Goal: Navigation & Orientation: Find specific page/section

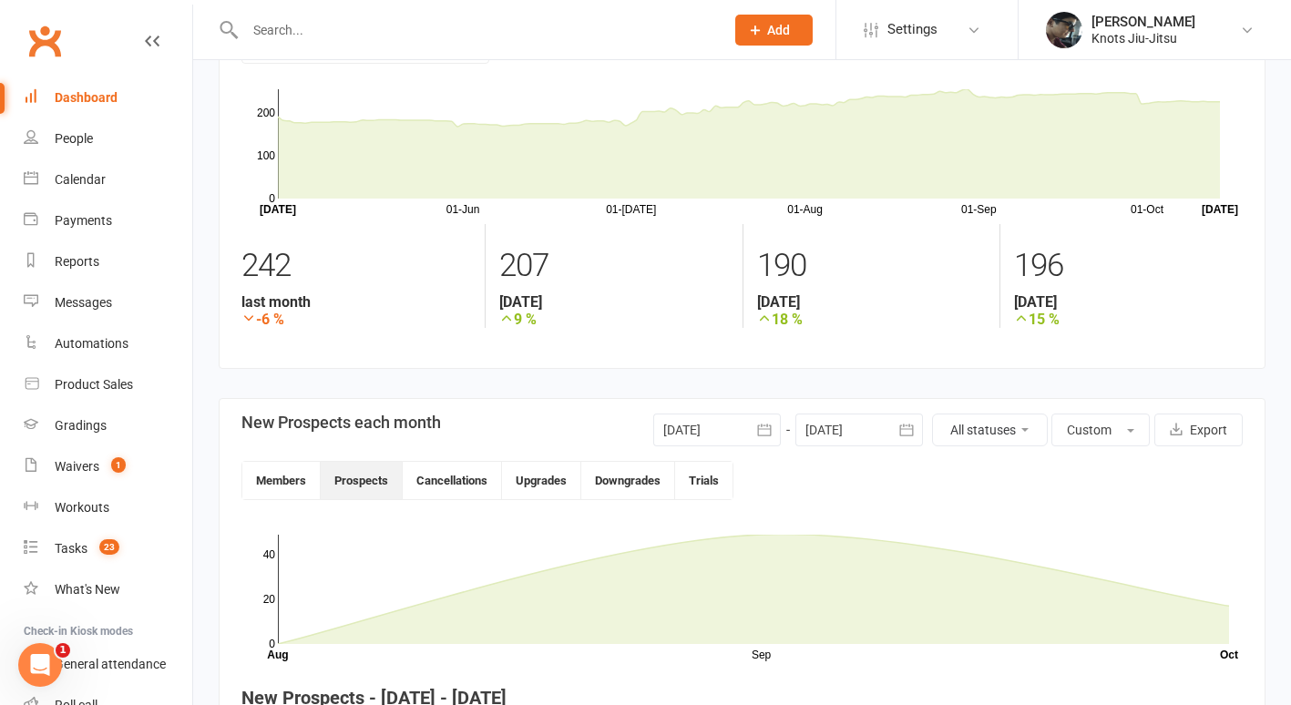
click at [312, 32] on input "text" at bounding box center [476, 30] width 472 height 26
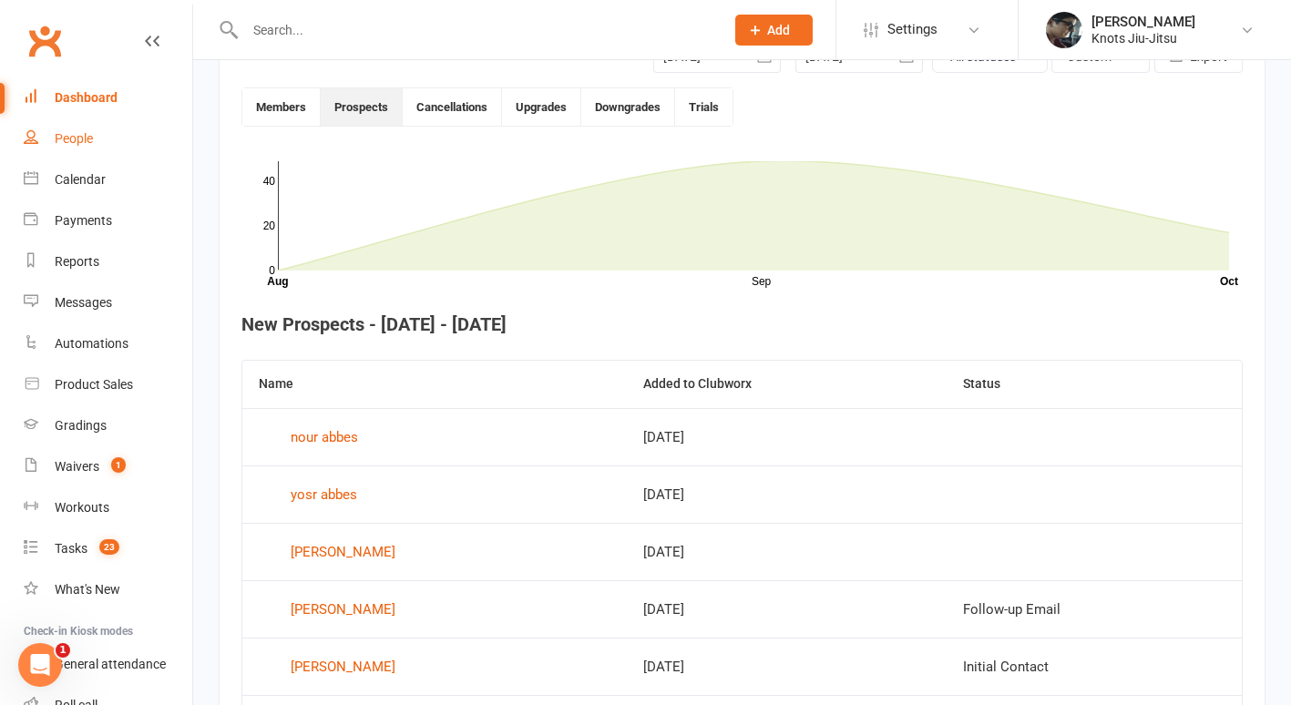
click at [63, 137] on div "People" at bounding box center [74, 138] width 38 height 15
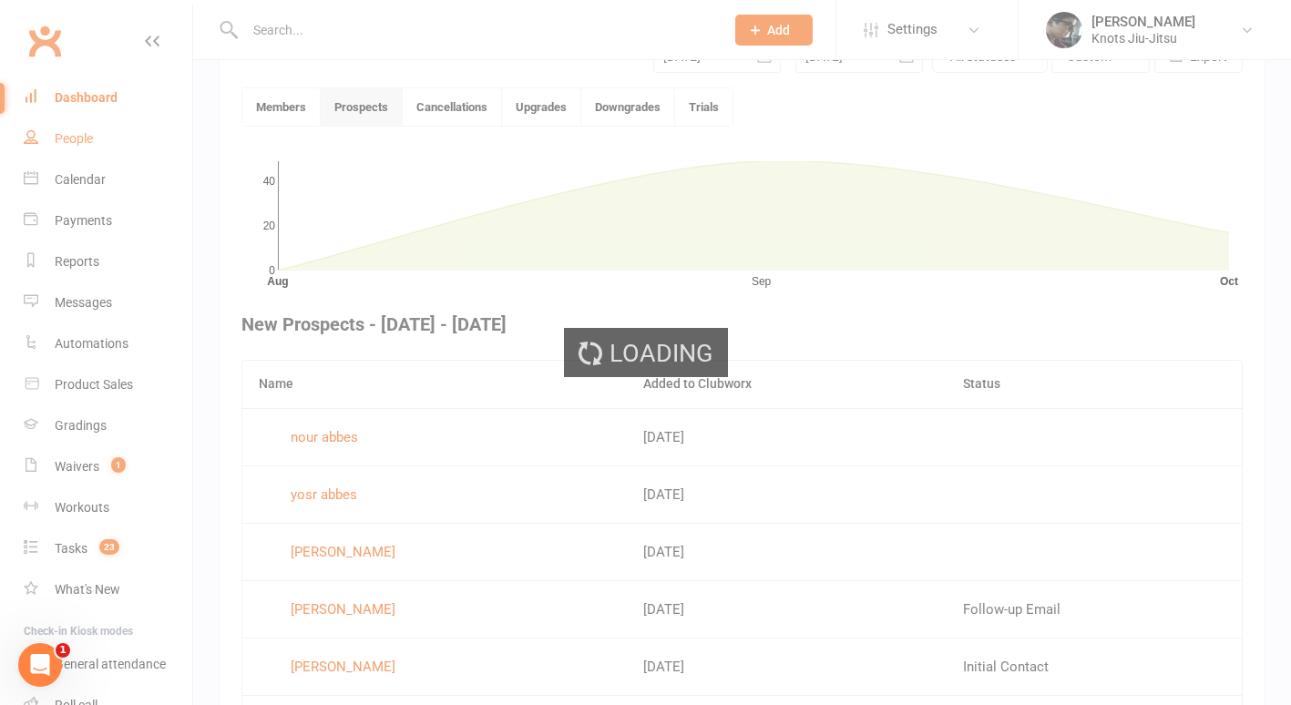
select select "100"
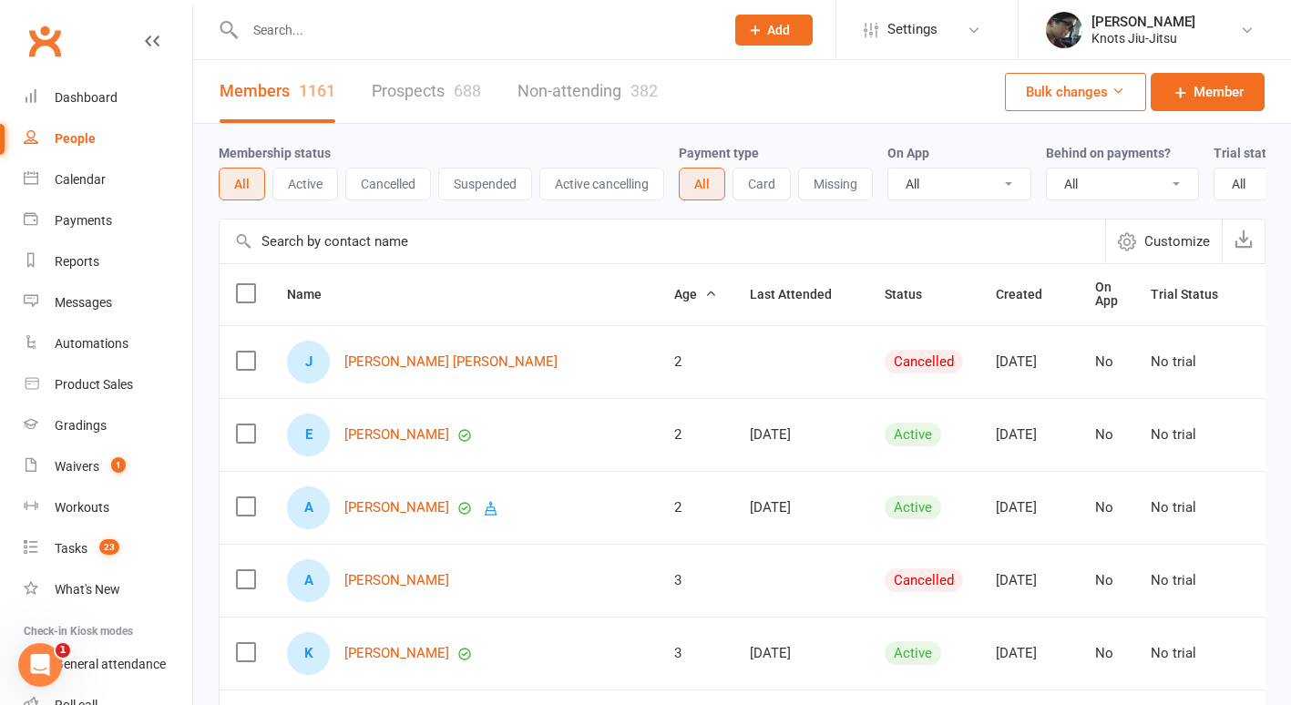
click at [421, 97] on link "Prospects 688" at bounding box center [426, 91] width 109 height 63
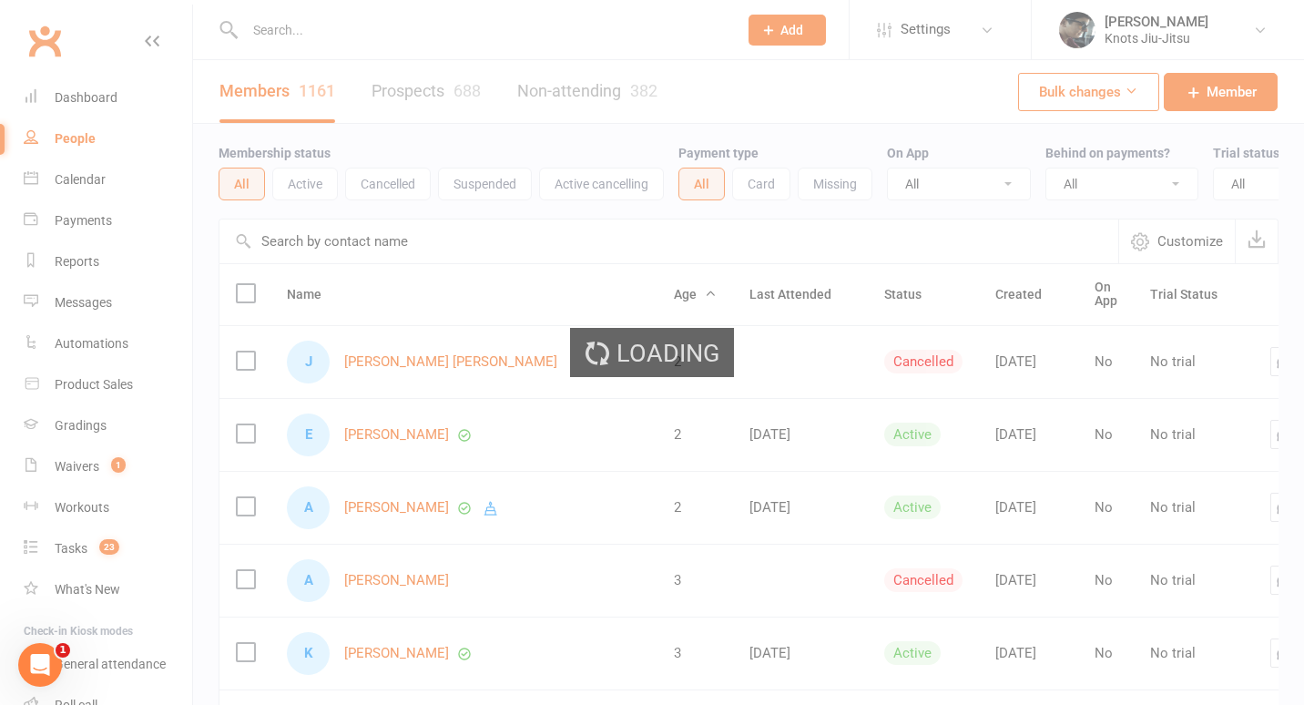
select select "100"
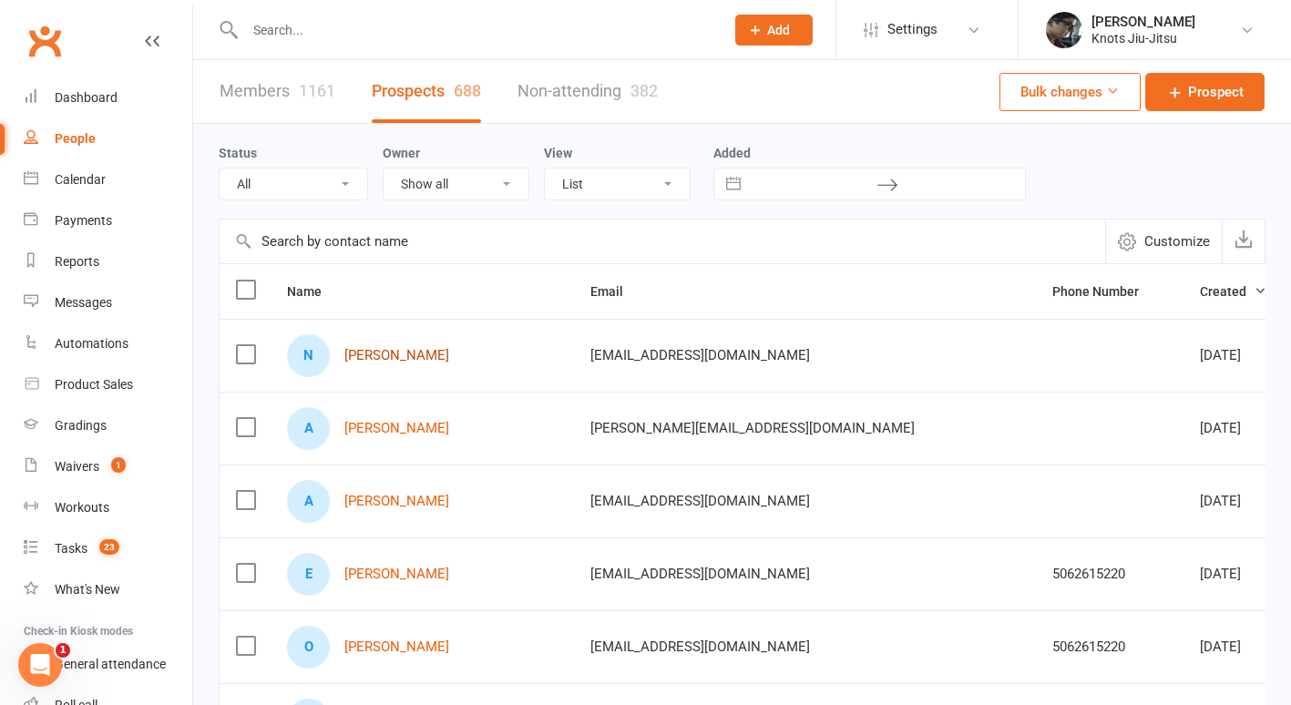
click at [413, 363] on link "Nicole Power" at bounding box center [396, 355] width 105 height 15
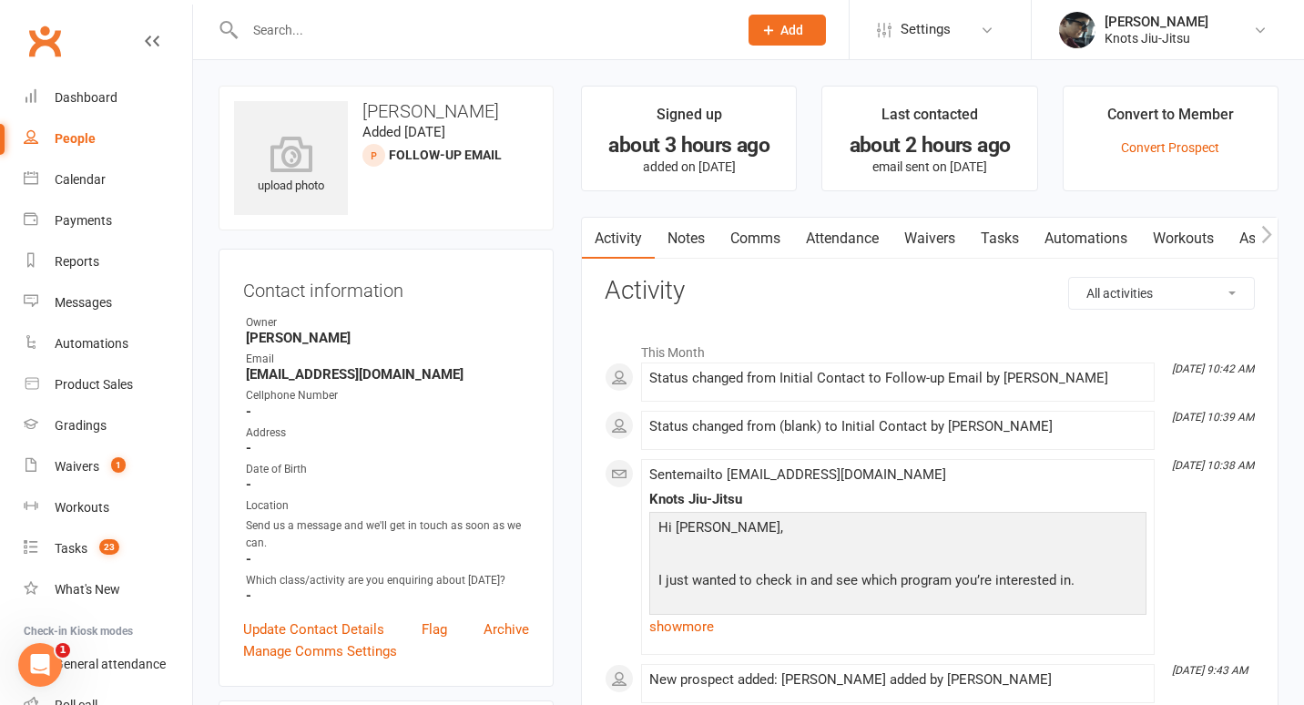
select select "100"
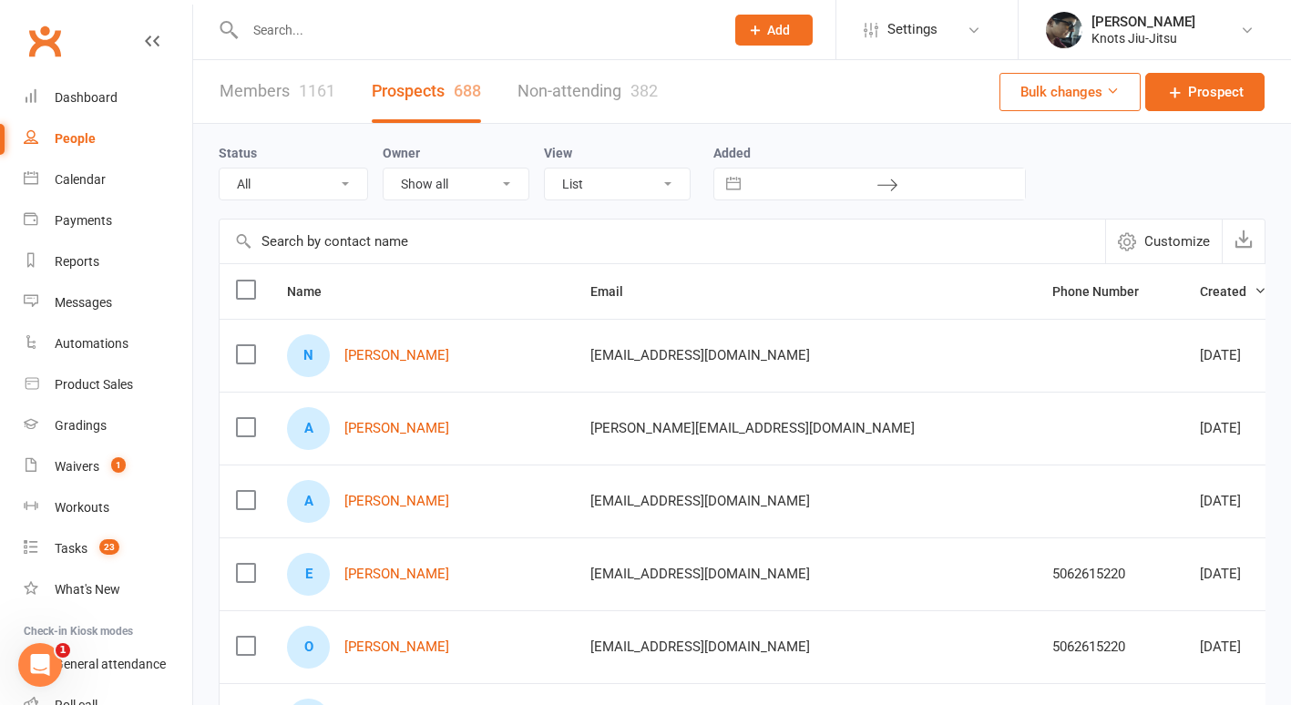
click at [595, 107] on link "Non-attending 382" at bounding box center [587, 91] width 140 height 63
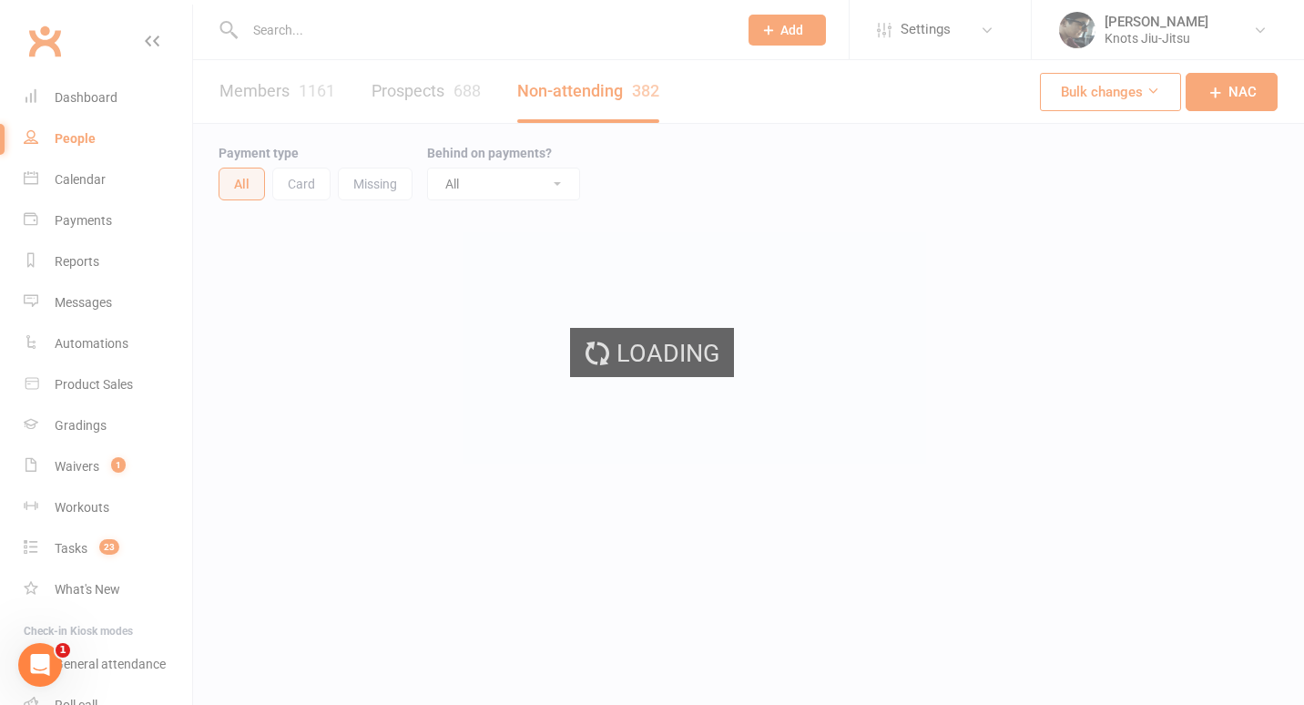
select select "100"
click at [287, 88] on div "Loading" at bounding box center [652, 352] width 1304 height 705
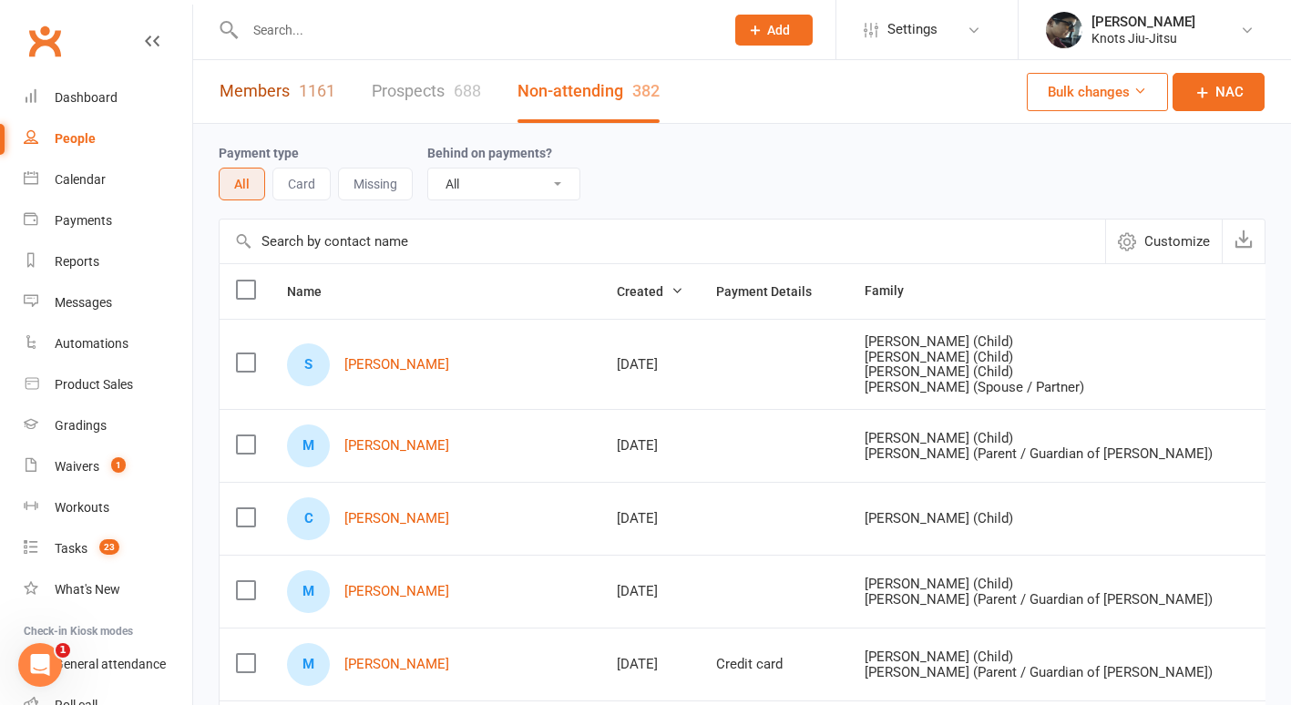
click at [287, 88] on link "Members 1161" at bounding box center [277, 91] width 116 height 63
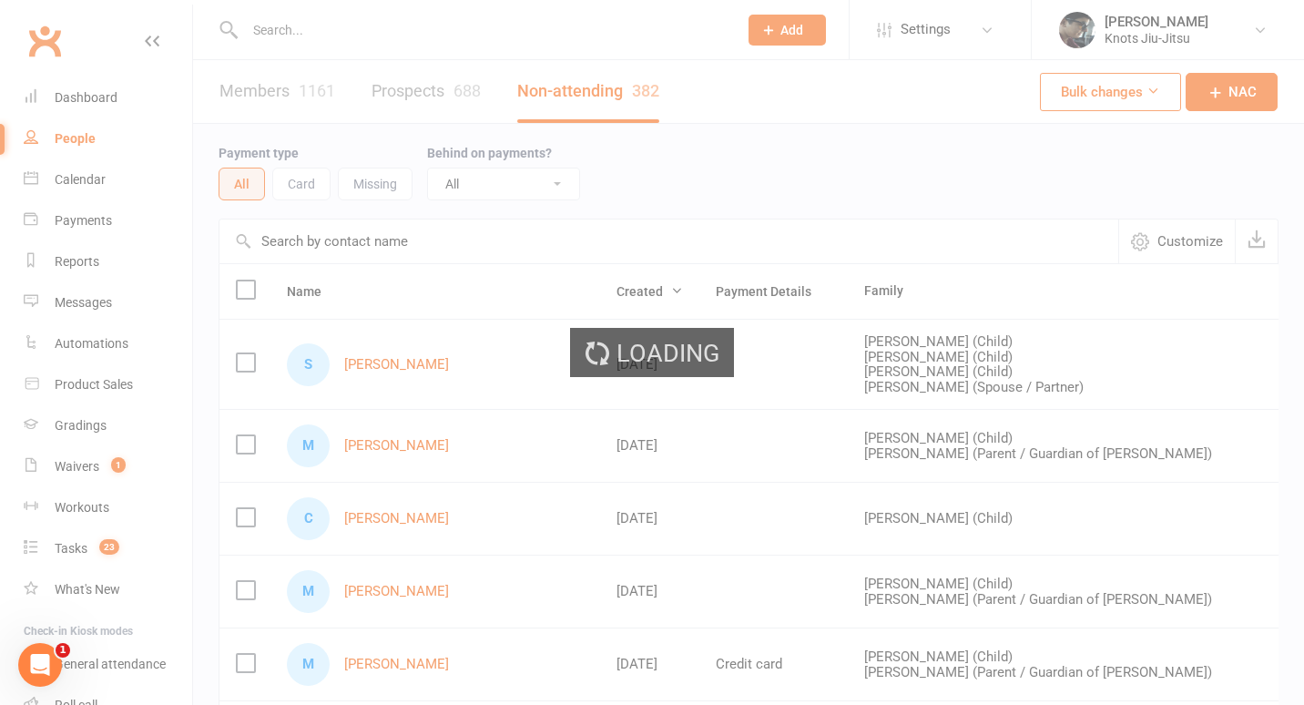
select select "100"
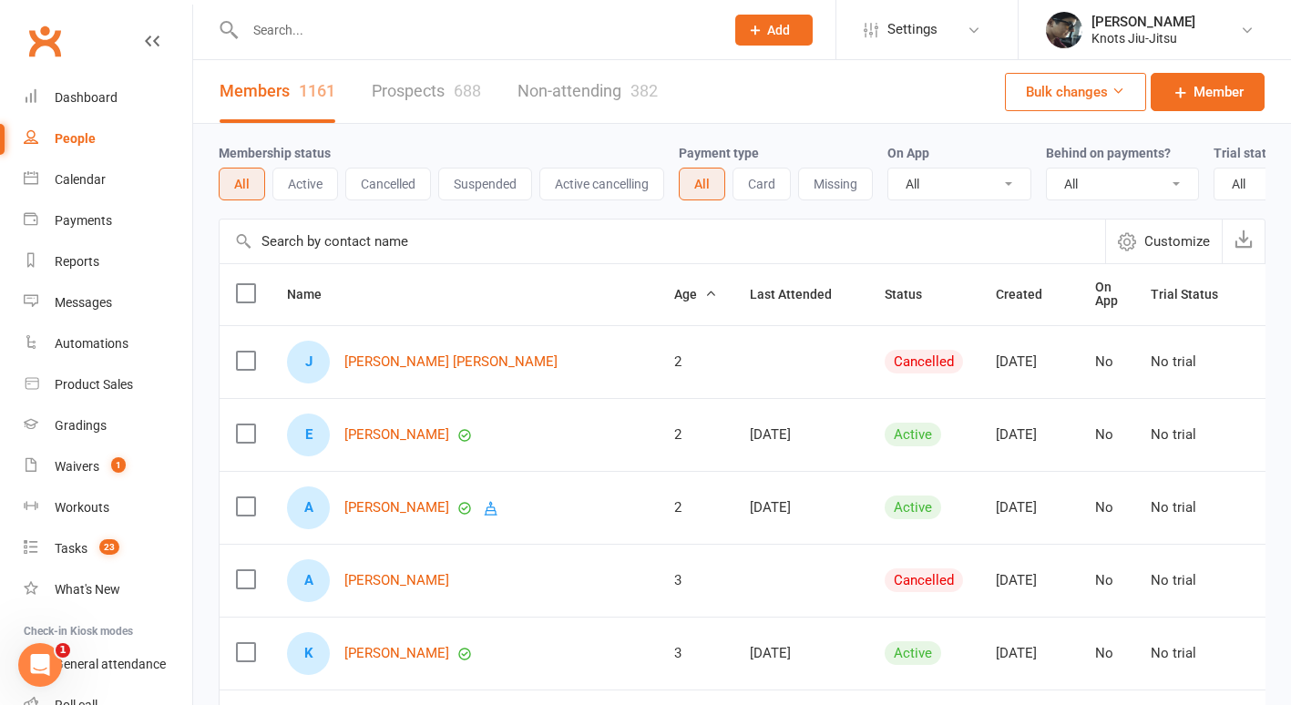
click at [584, 86] on link "Non-attending 382" at bounding box center [587, 91] width 140 height 63
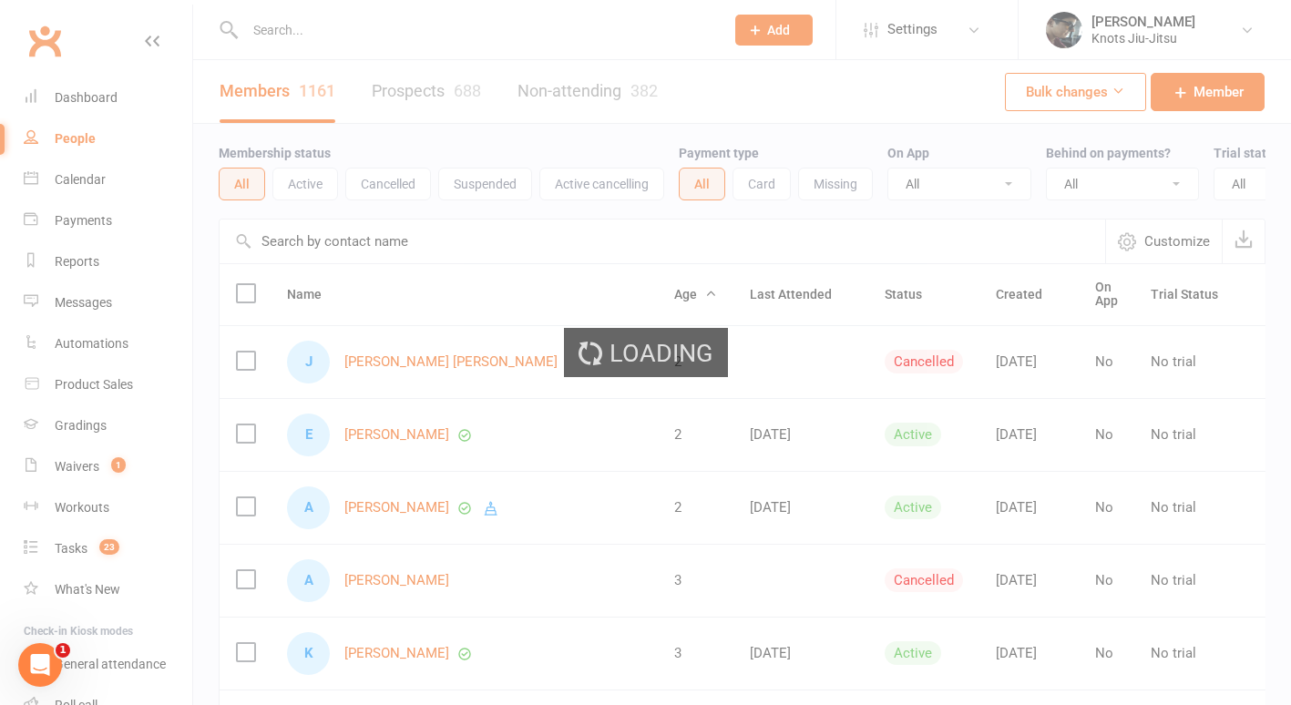
select select "100"
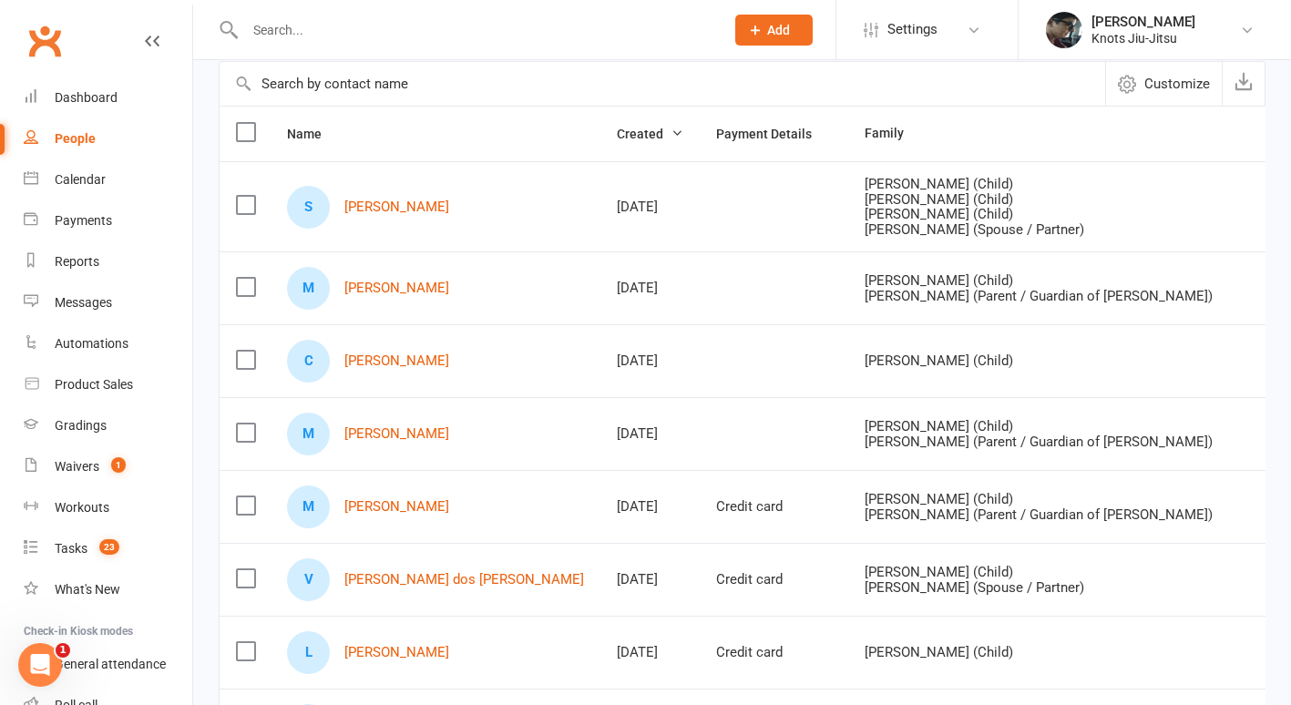
scroll to position [158, 0]
click at [77, 466] on div "Waivers" at bounding box center [77, 466] width 45 height 15
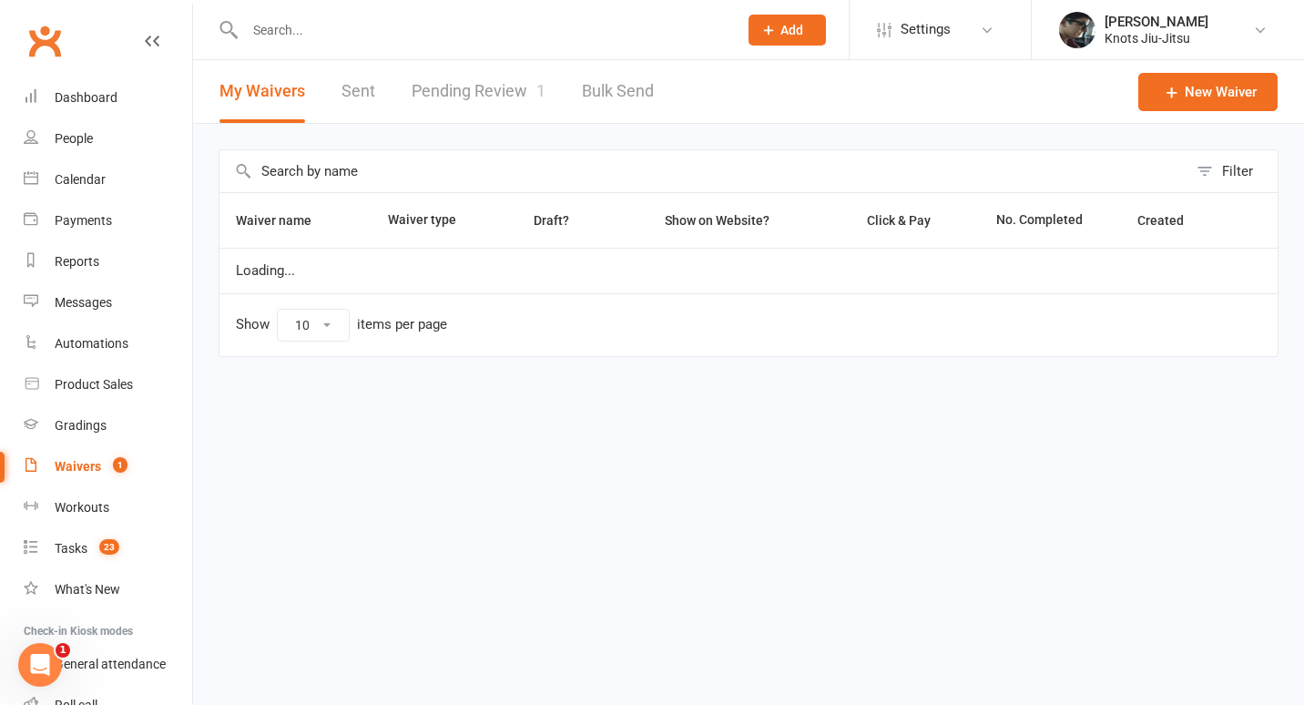
select select "100"
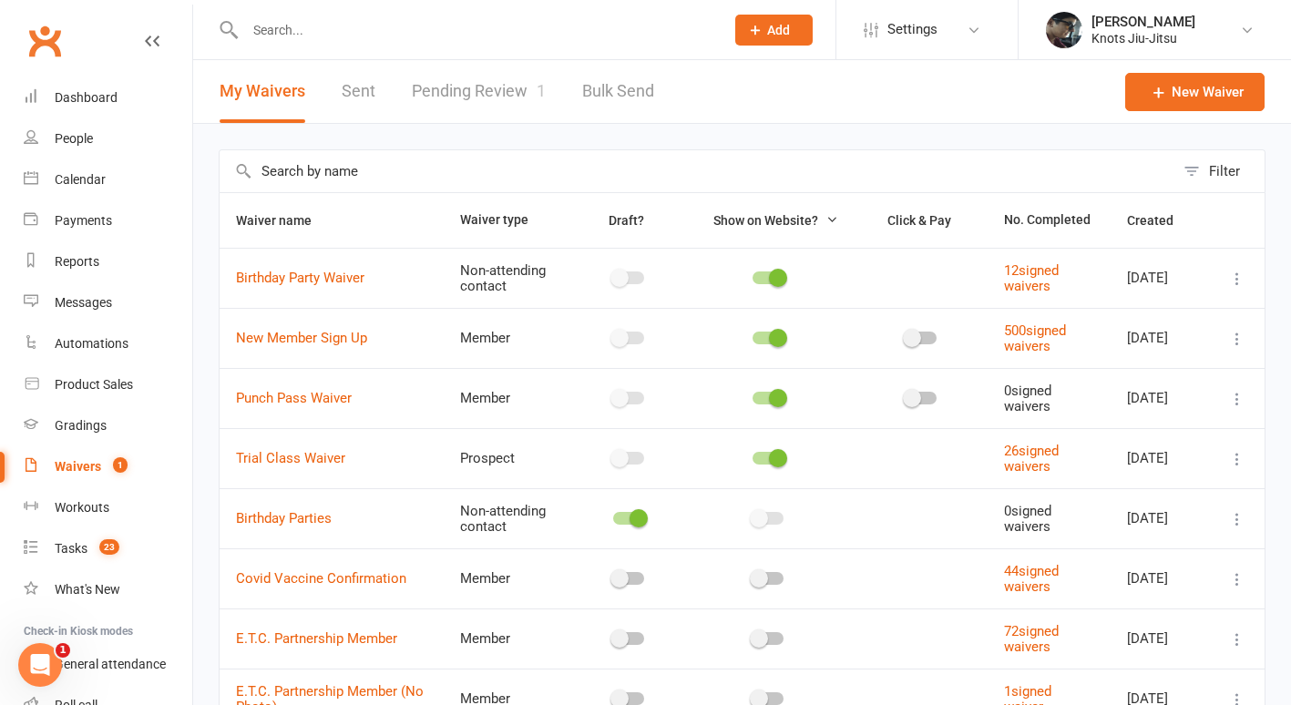
click at [462, 107] on link "Pending Review 1" at bounding box center [479, 91] width 134 height 63
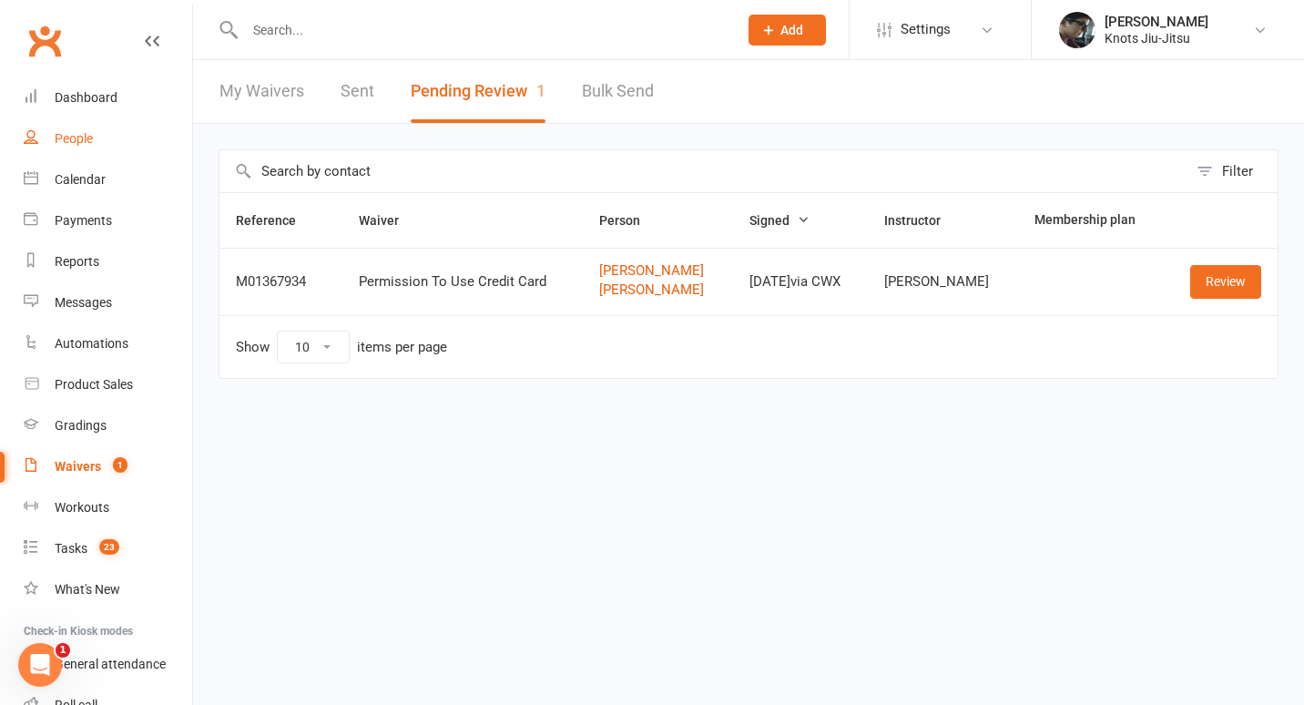
click at [80, 137] on div "People" at bounding box center [74, 138] width 38 height 15
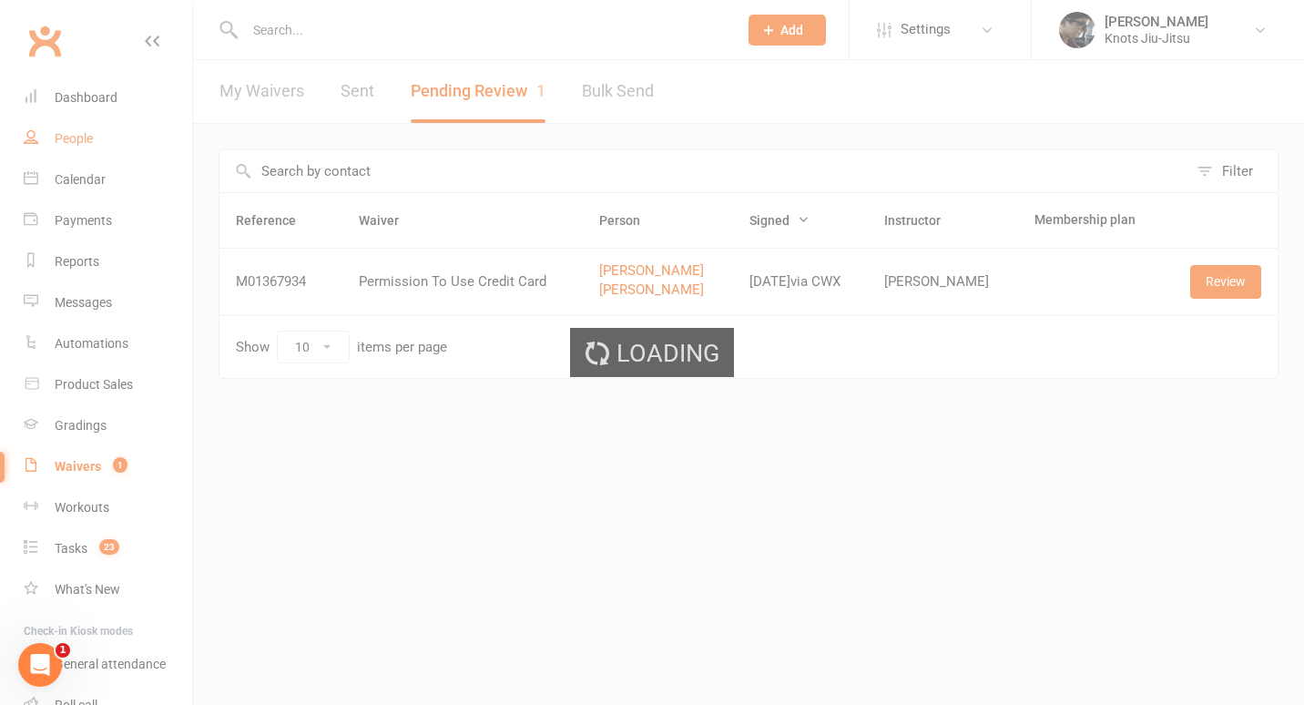
select select "100"
